Goal: Task Accomplishment & Management: Manage account settings

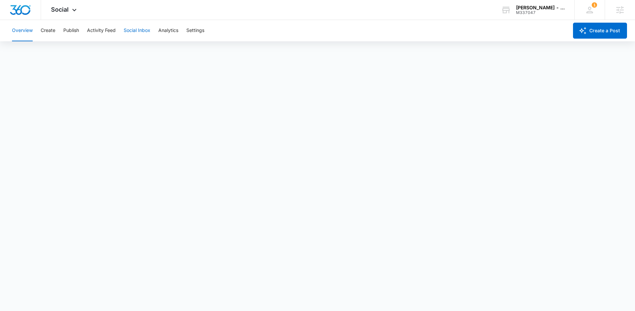
click at [125, 27] on button "Social Inbox" at bounding box center [137, 30] width 27 height 21
click at [198, 36] on button "Settings" at bounding box center [195, 30] width 18 height 21
click at [198, 34] on button "Settings" at bounding box center [195, 30] width 18 height 21
click at [73, 13] on icon at bounding box center [74, 12] width 8 height 8
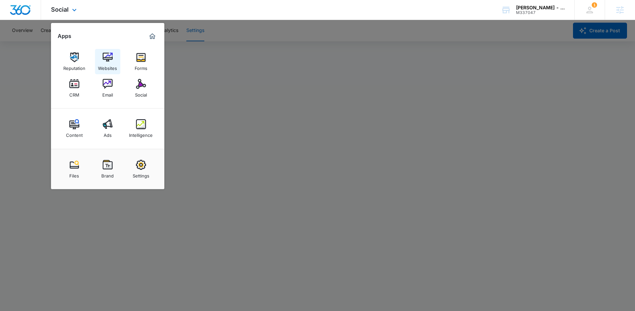
click at [106, 57] on img at bounding box center [108, 57] width 10 height 10
